Goal: Task Accomplishment & Management: Manage account settings

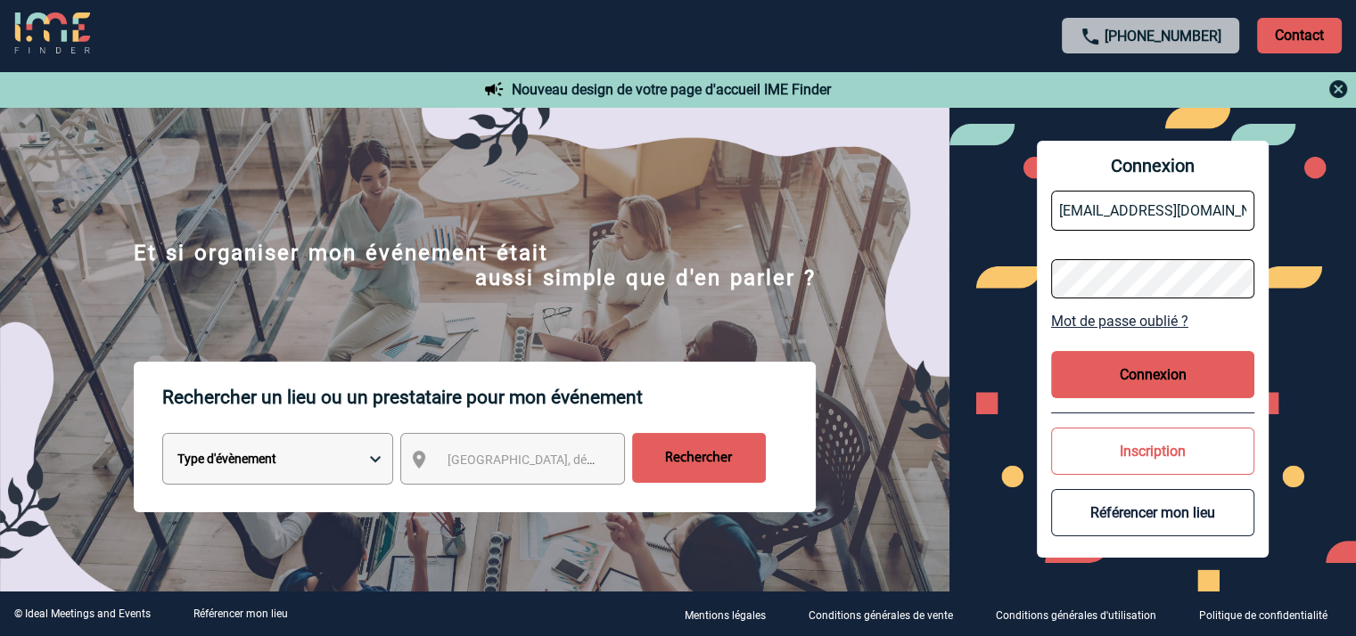
click at [1102, 202] on input "HB7S9-SB@ACCOR.COM" at bounding box center [1152, 211] width 203 height 40
type input "hc1f8-gm@accor.com"
click at [1142, 365] on button "Connexion" at bounding box center [1152, 374] width 203 height 47
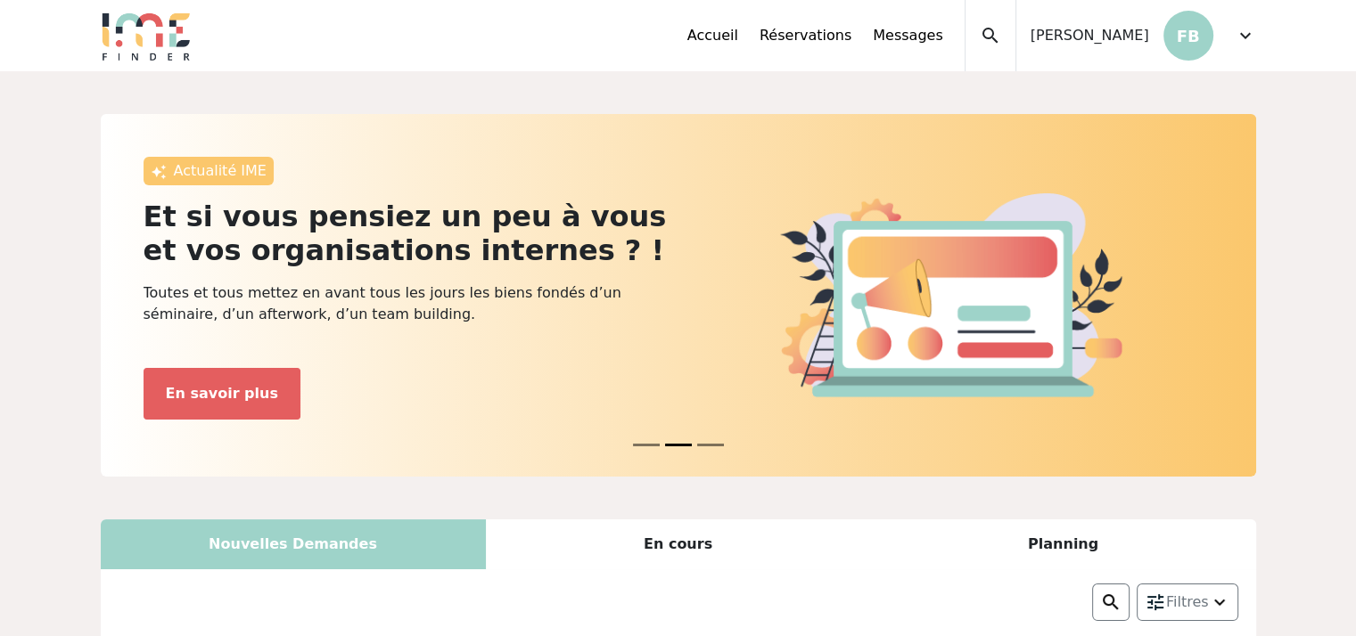
click at [676, 542] on div "En cours" at bounding box center [678, 545] width 385 height 50
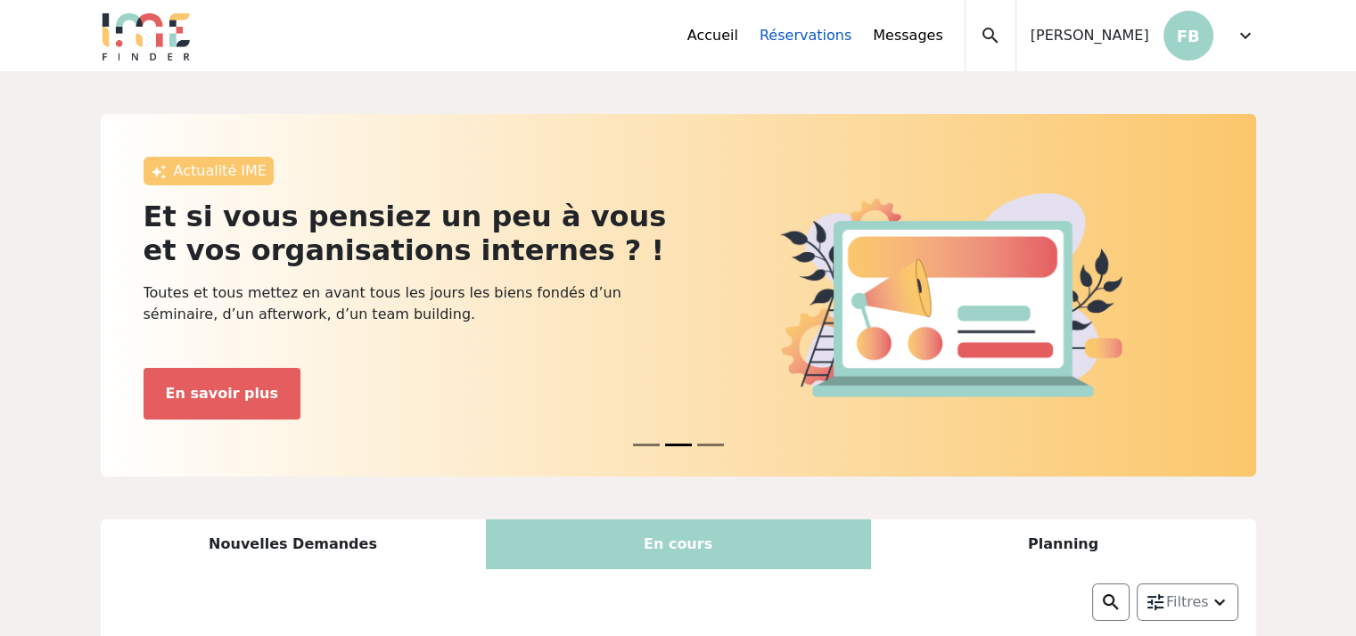
click at [817, 36] on link "Réservations" at bounding box center [805, 35] width 92 height 21
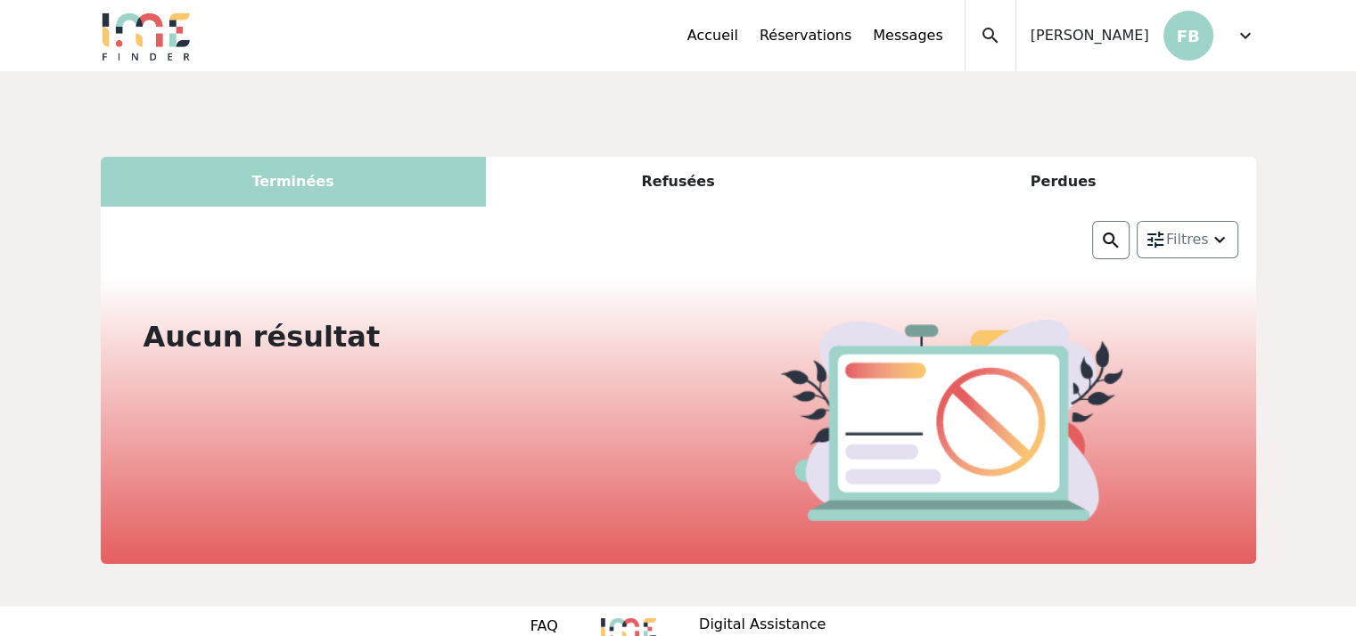
click at [337, 201] on div "Terminées" at bounding box center [293, 182] width 385 height 50
click at [296, 177] on div "Terminées" at bounding box center [293, 182] width 385 height 50
click at [670, 176] on div "Refusées" at bounding box center [678, 182] width 385 height 50
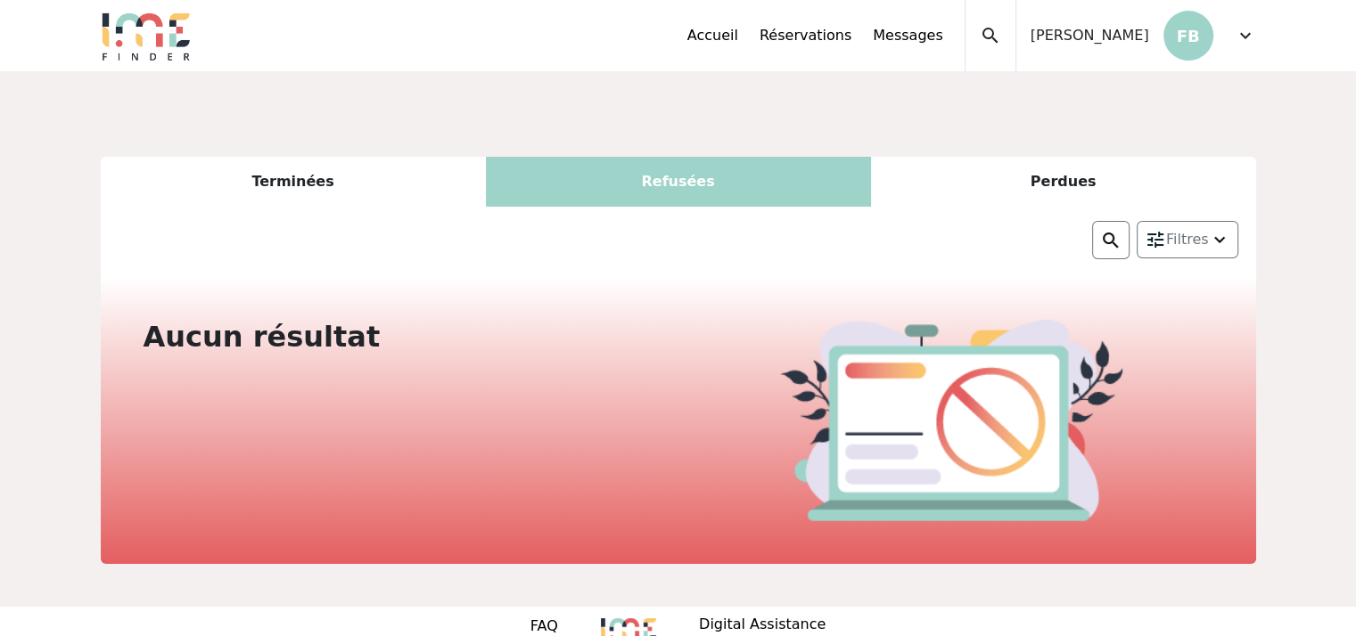
click at [1033, 184] on div "Perdues" at bounding box center [1063, 182] width 385 height 50
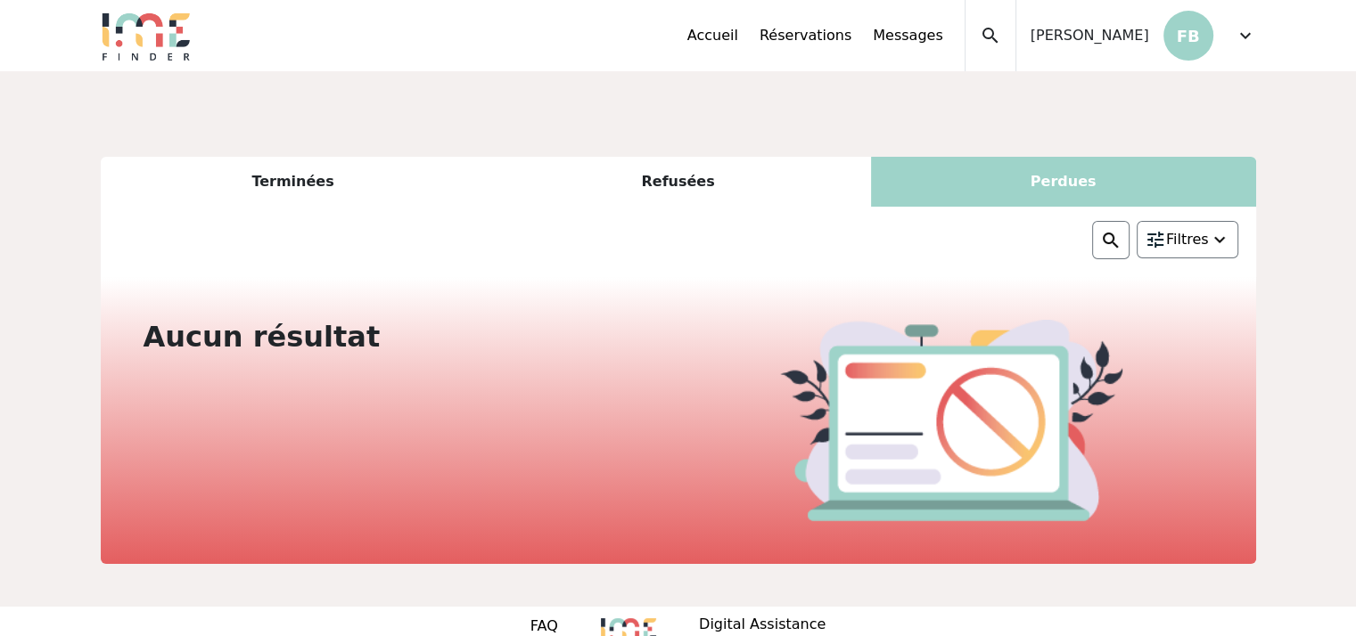
click at [1223, 247] on img at bounding box center [1219, 239] width 21 height 21
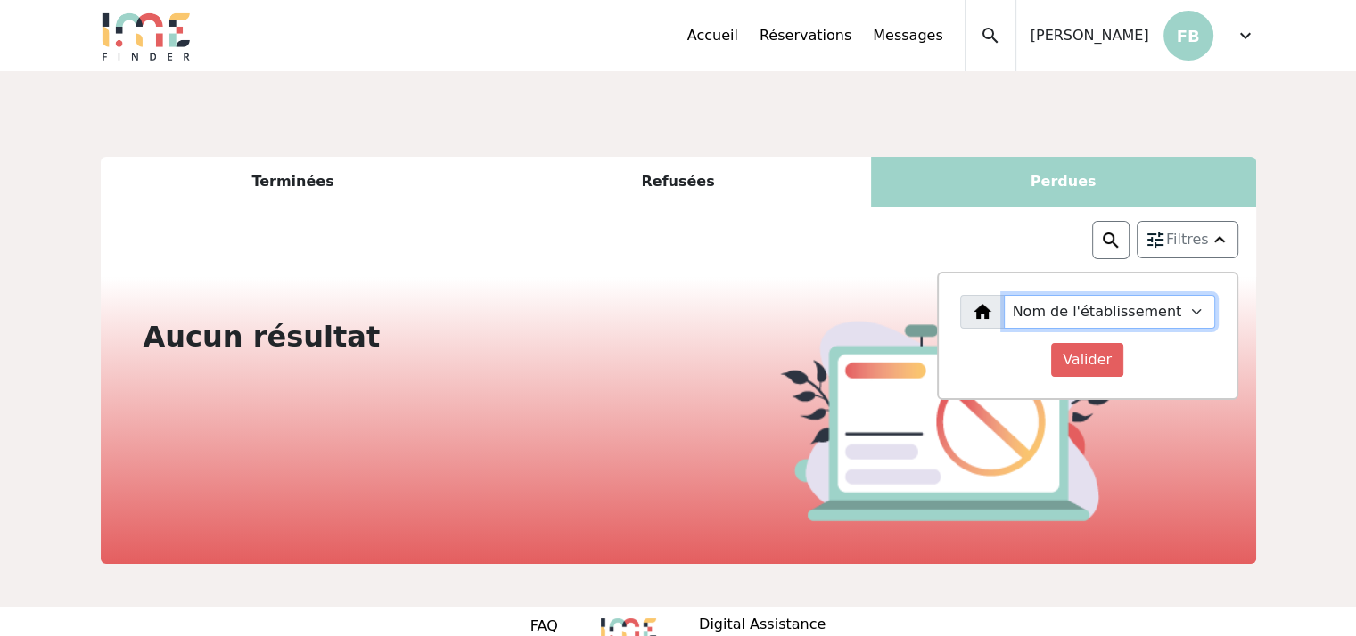
click at [1197, 321] on select "Nom de l'établissement" at bounding box center [1109, 312] width 211 height 34
click at [1021, 295] on select "Nom de l'établissement" at bounding box center [1109, 312] width 211 height 34
click at [778, 234] on div "Filtres Nom de l'établissement Valider" at bounding box center [678, 242] width 1155 height 70
click at [920, 33] on link "Messages" at bounding box center [908, 35] width 70 height 21
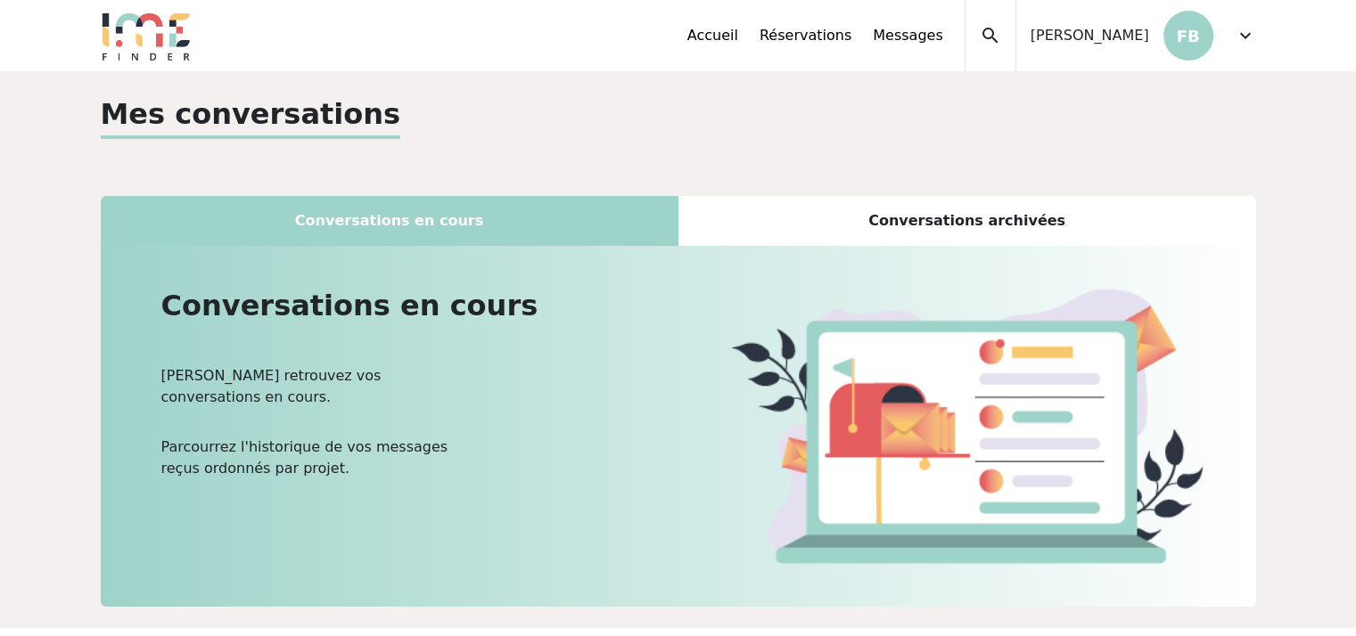
click at [934, 230] on div "Conversations archivées" at bounding box center [967, 221] width 578 height 50
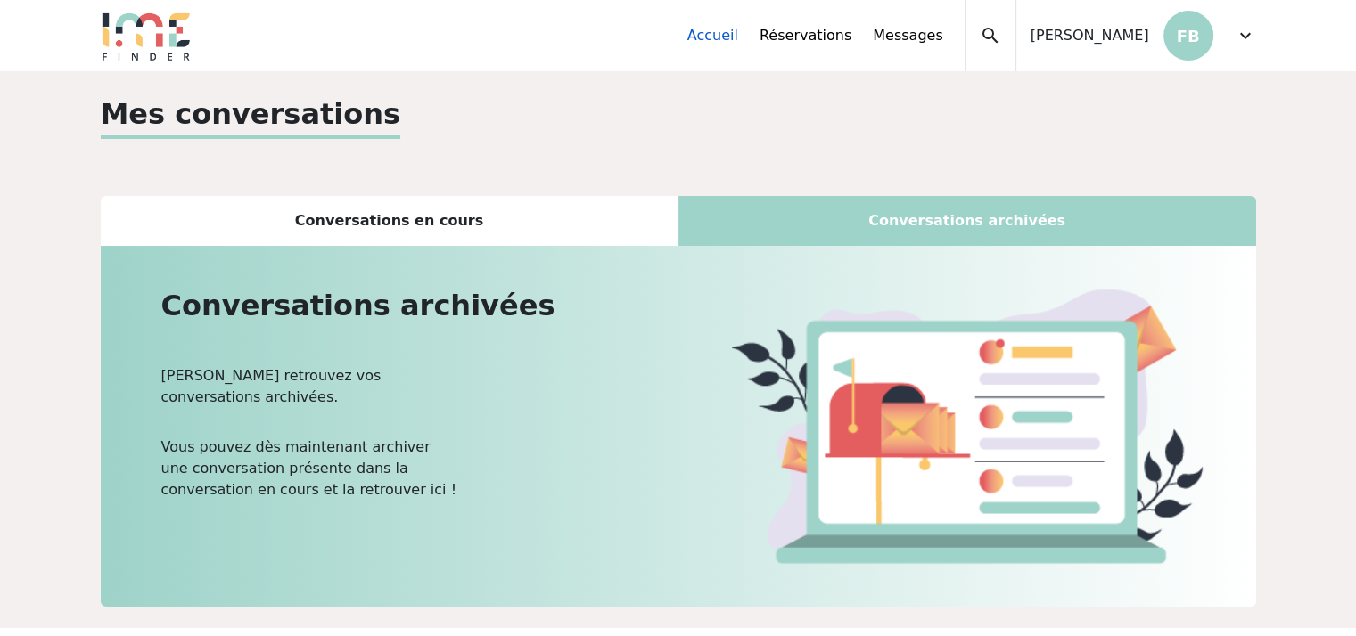
click at [727, 35] on link "Accueil" at bounding box center [712, 35] width 51 height 21
